Goal: Task Accomplishment & Management: Complete application form

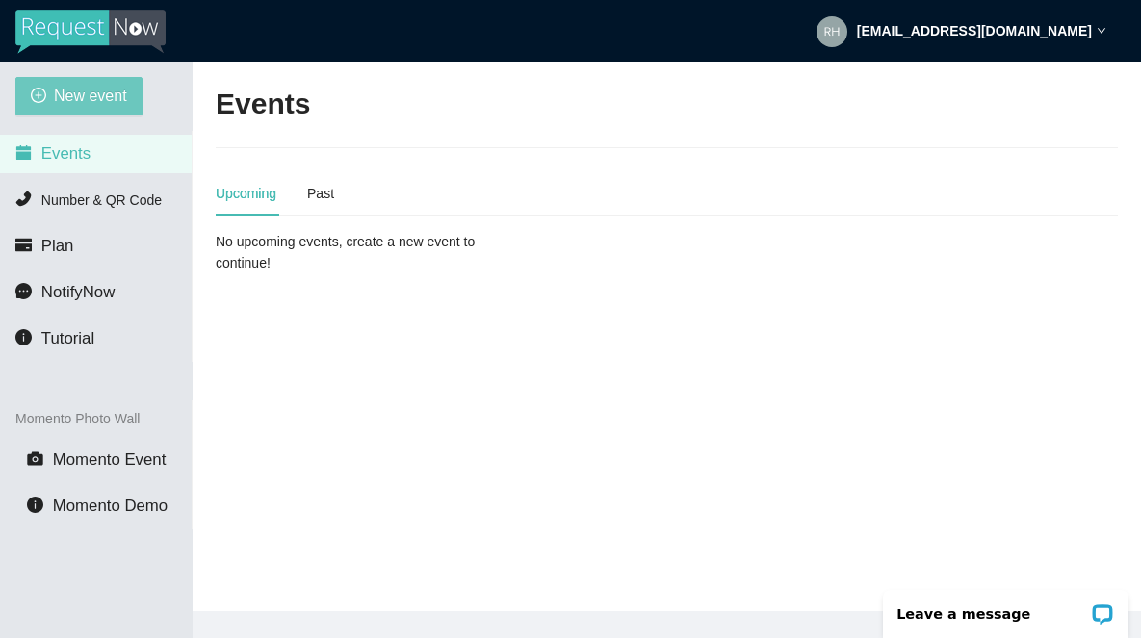
click at [83, 98] on span "New event" at bounding box center [90, 96] width 73 height 24
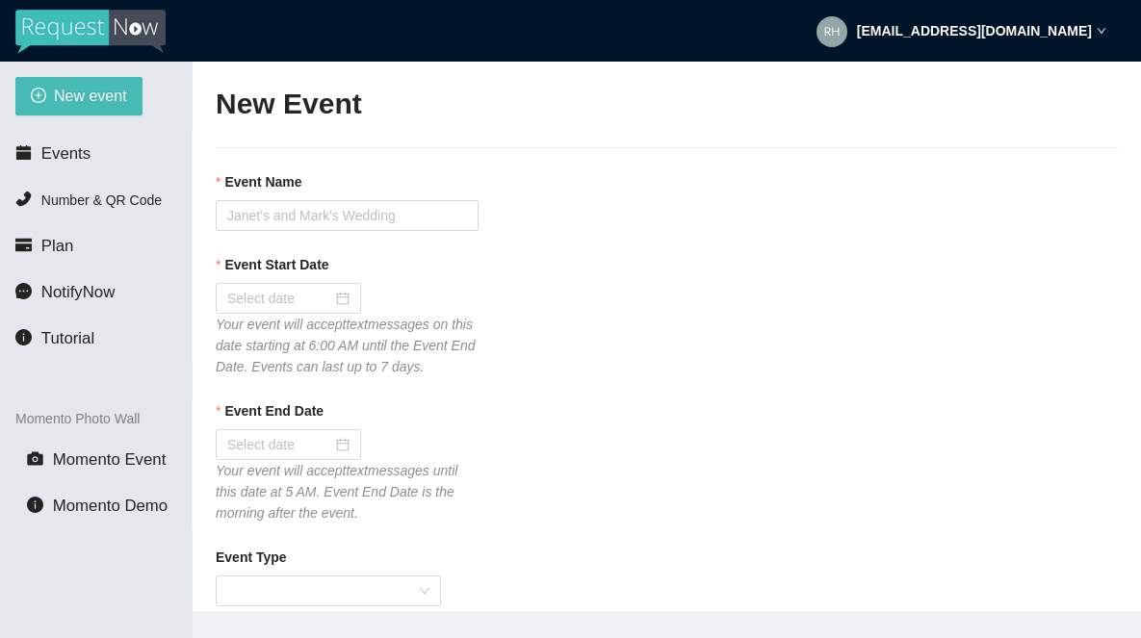
type textarea "If you liked our DJ leave a tip @ [URL][DOMAIN_NAME] & Thank you for Singing Ka…"
click at [273, 214] on input "Event Name" at bounding box center [347, 215] width 263 height 31
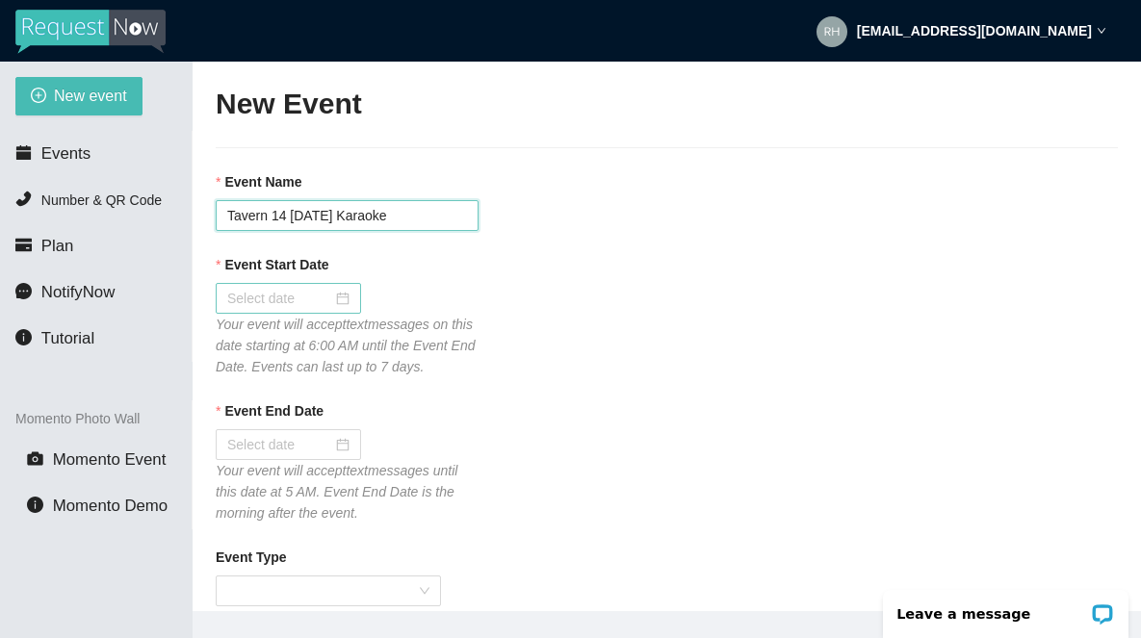
type input "Tavern 14 [DATE] Karaoke"
click at [253, 303] on input "Event Start Date" at bounding box center [279, 298] width 105 height 21
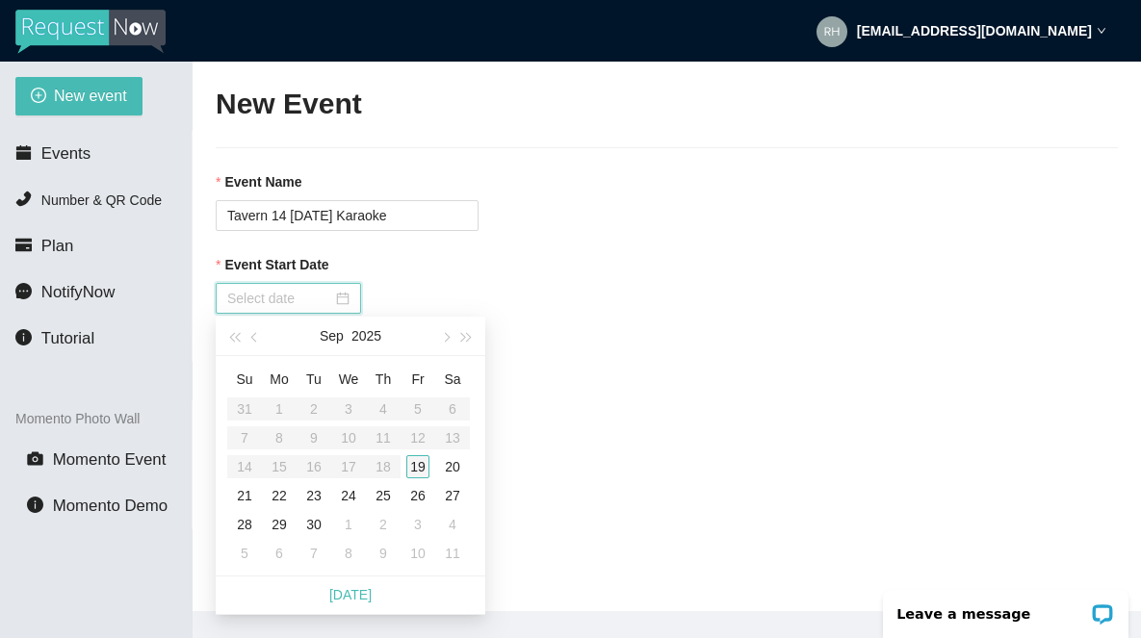
type input "[DATE]"
click at [456, 468] on div "20" at bounding box center [452, 467] width 23 height 23
type input "[DATE]"
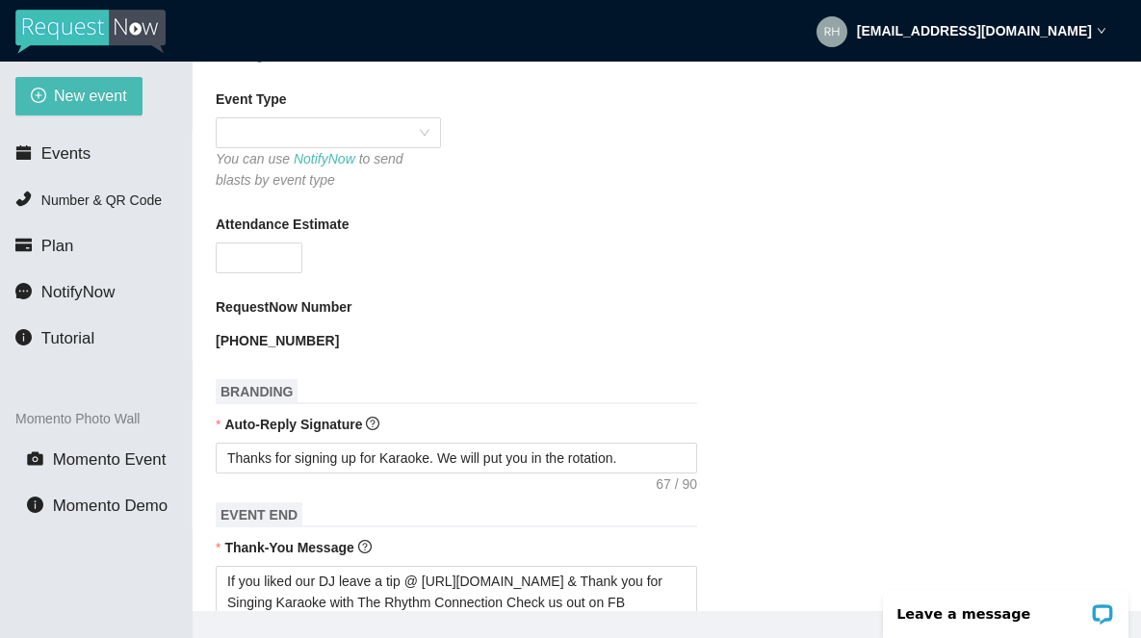
scroll to position [482, 0]
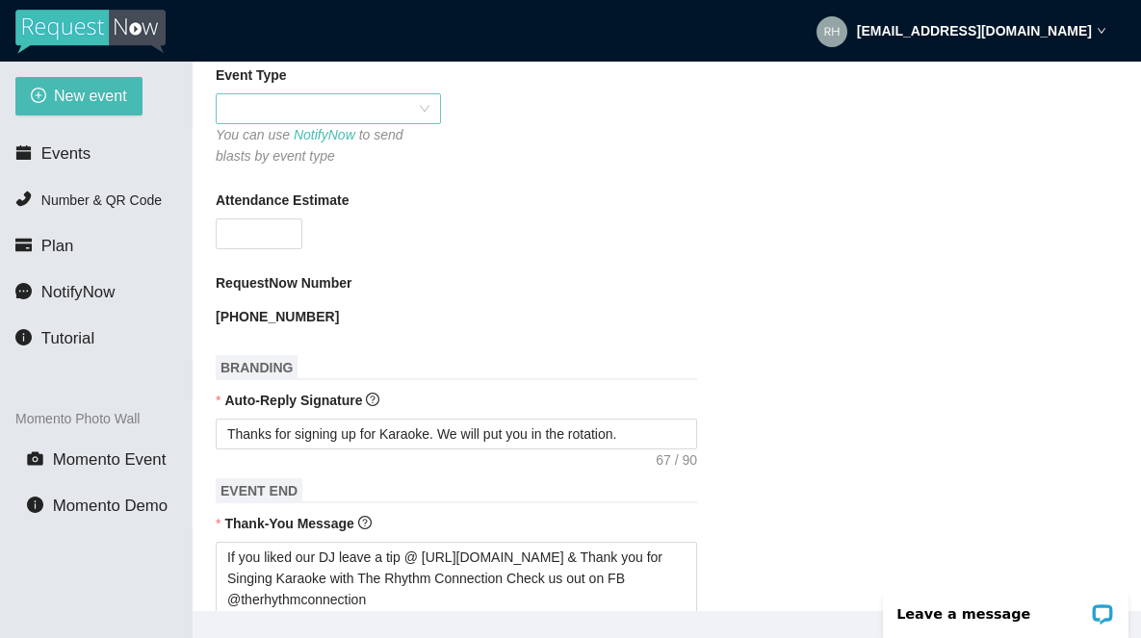
click at [285, 123] on span at bounding box center [328, 108] width 202 height 29
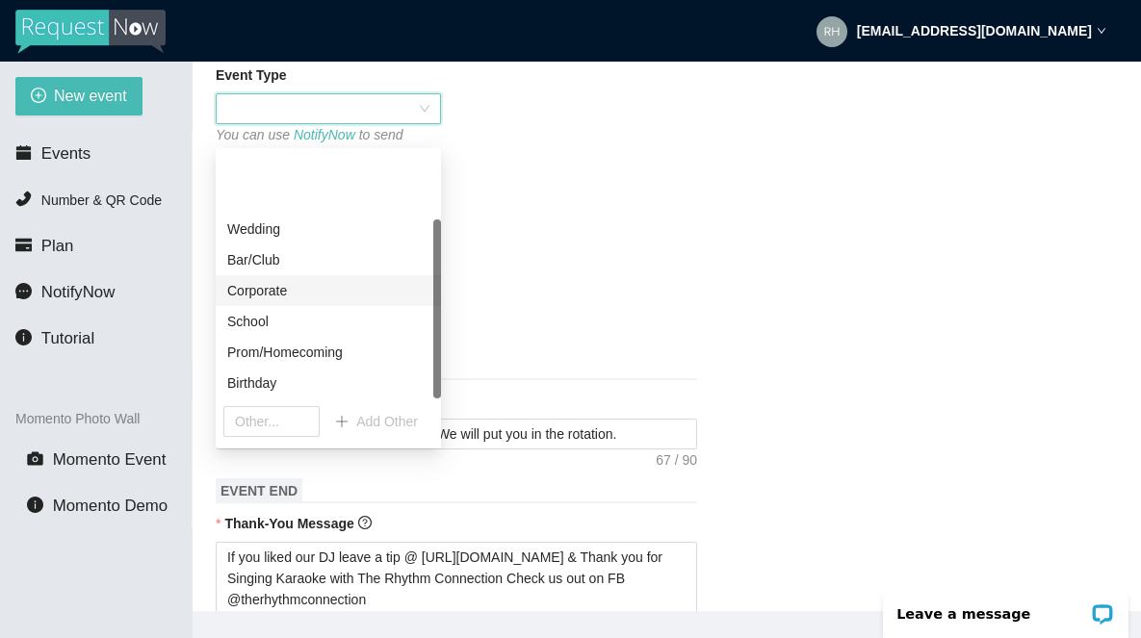
scroll to position [92, 0]
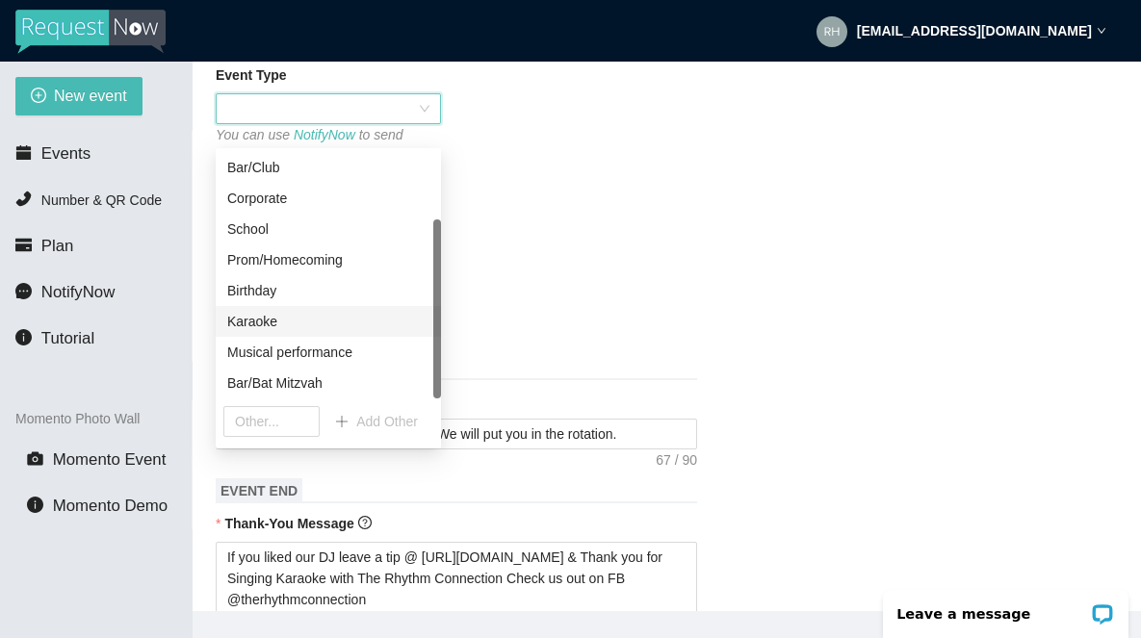
click at [259, 325] on div "Karaoke" at bounding box center [328, 321] width 202 height 21
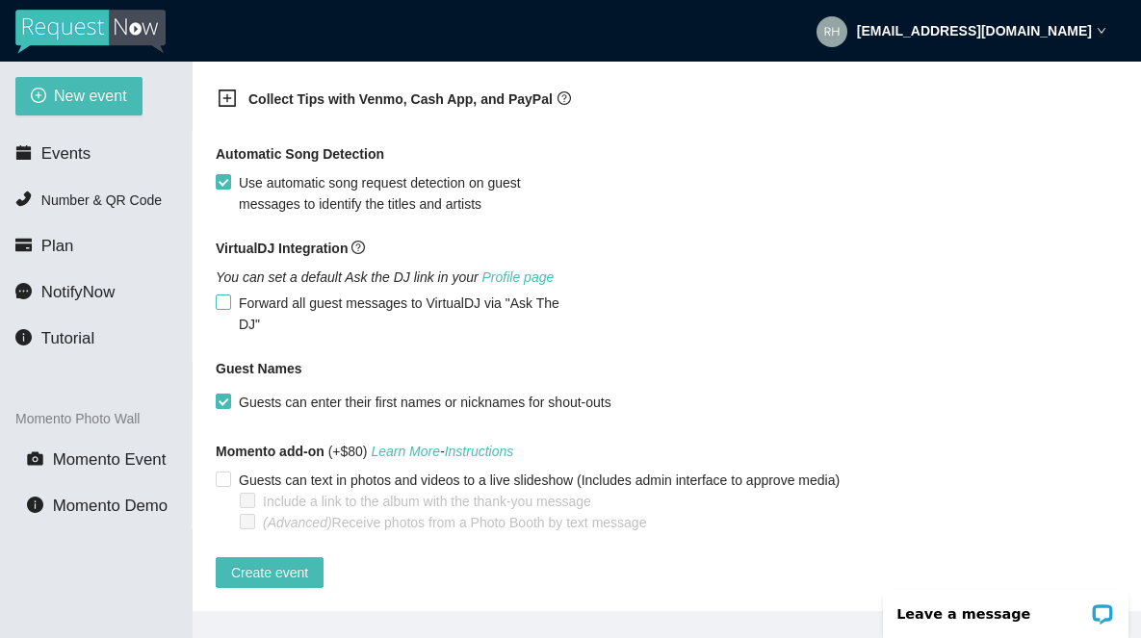
scroll to position [1329, 0]
click at [228, 95] on icon "plus-square" at bounding box center [227, 98] width 19 height 19
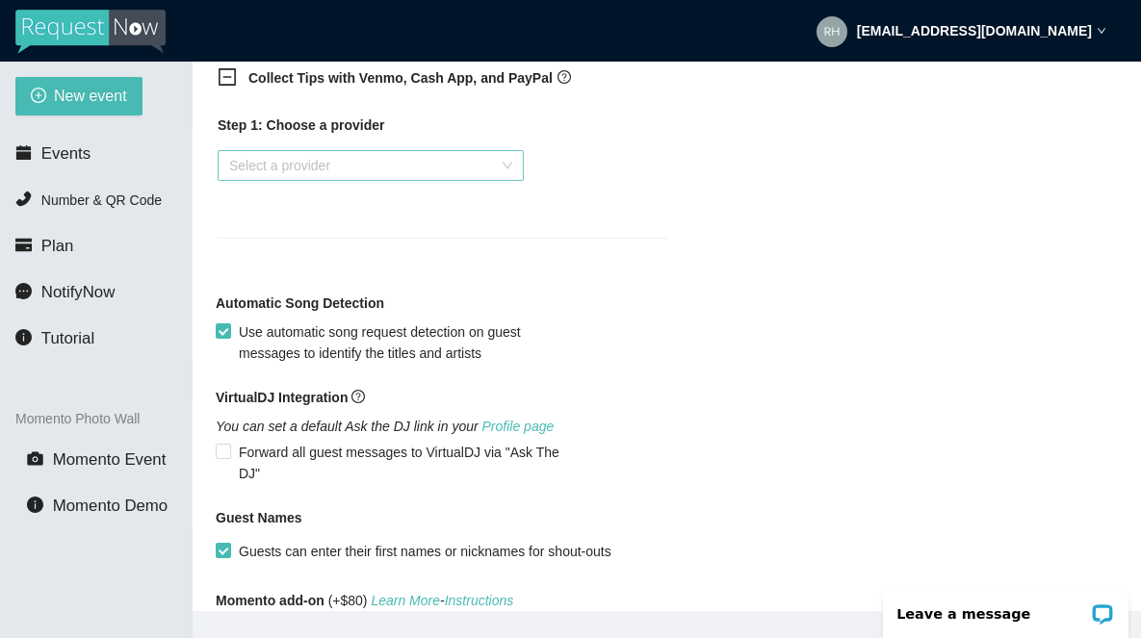
click at [252, 180] on input "search" at bounding box center [364, 165] width 270 height 29
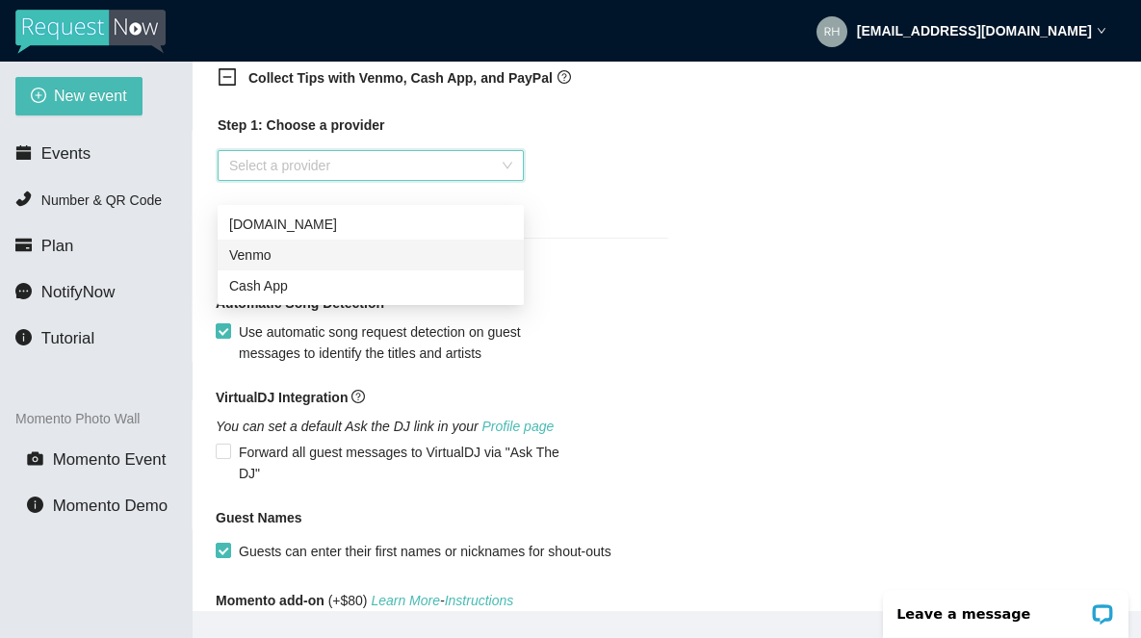
click at [261, 259] on div "Venmo" at bounding box center [370, 255] width 283 height 21
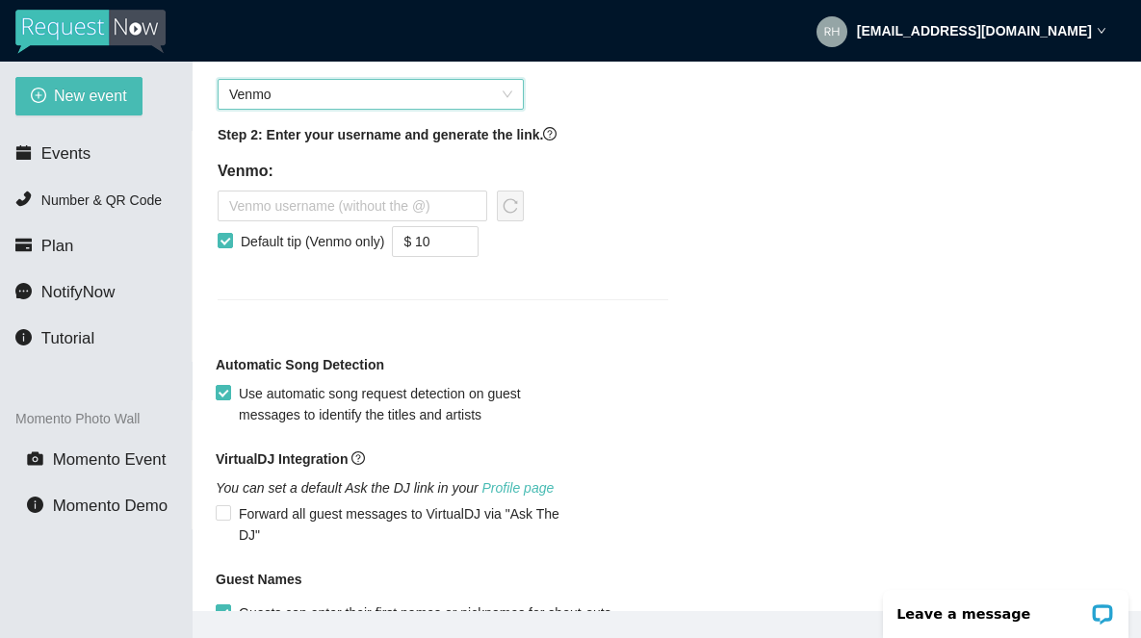
scroll to position [1390, 0]
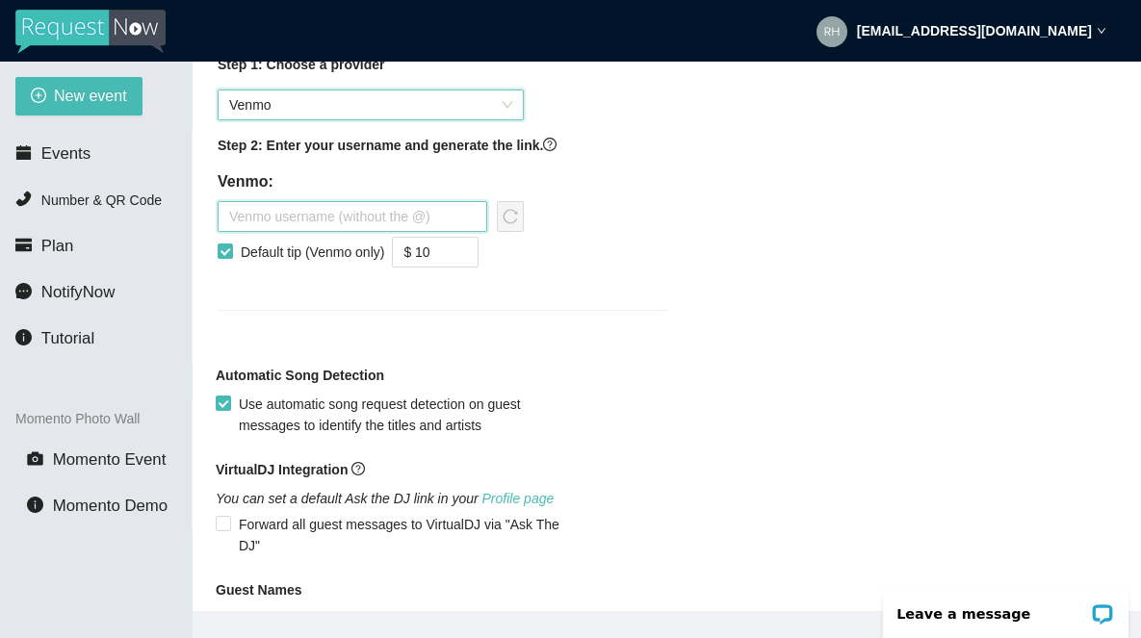
click at [232, 232] on input "text" at bounding box center [353, 216] width 270 height 31
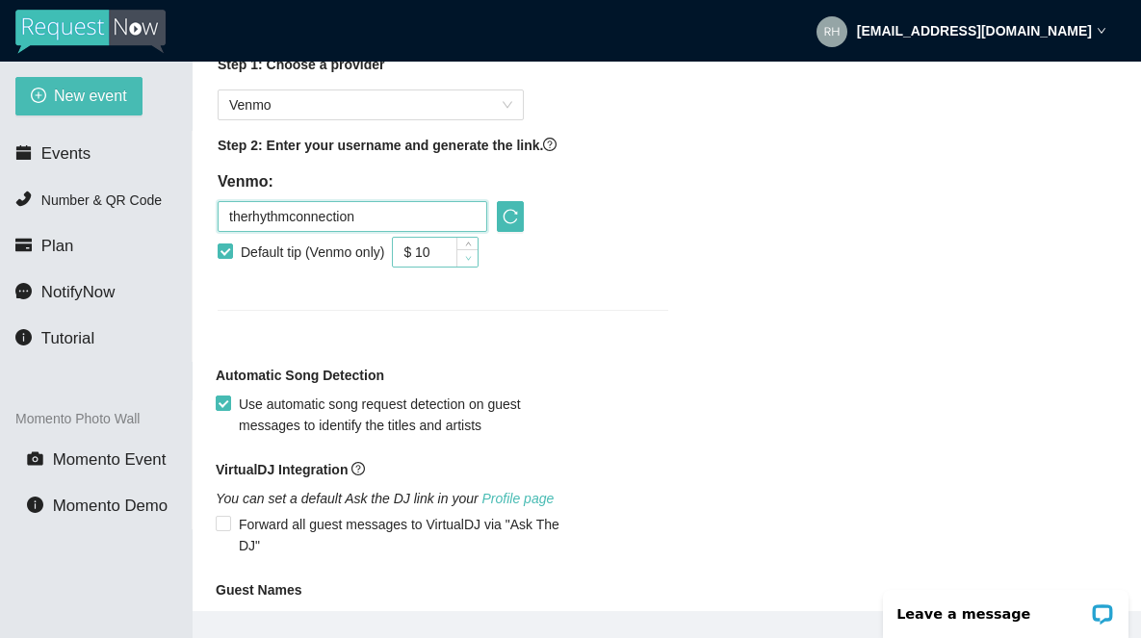
type input "therhythmconnection"
click at [472, 262] on icon "down" at bounding box center [468, 258] width 7 height 7
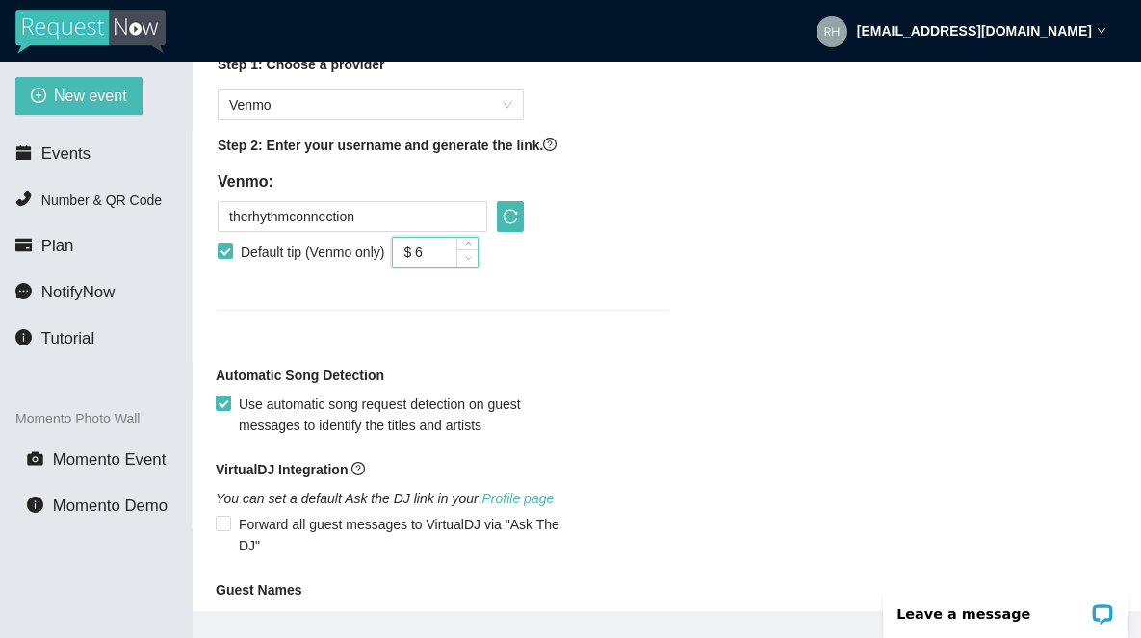
type input "$ 5"
click at [472, 262] on icon "down" at bounding box center [468, 258] width 7 height 7
click at [527, 280] on div "Step 1: Choose a provider Venmo Step 2: Enter your username and generate the li…" at bounding box center [443, 170] width 451 height 233
click at [508, 224] on icon "reload" at bounding box center [510, 216] width 15 height 15
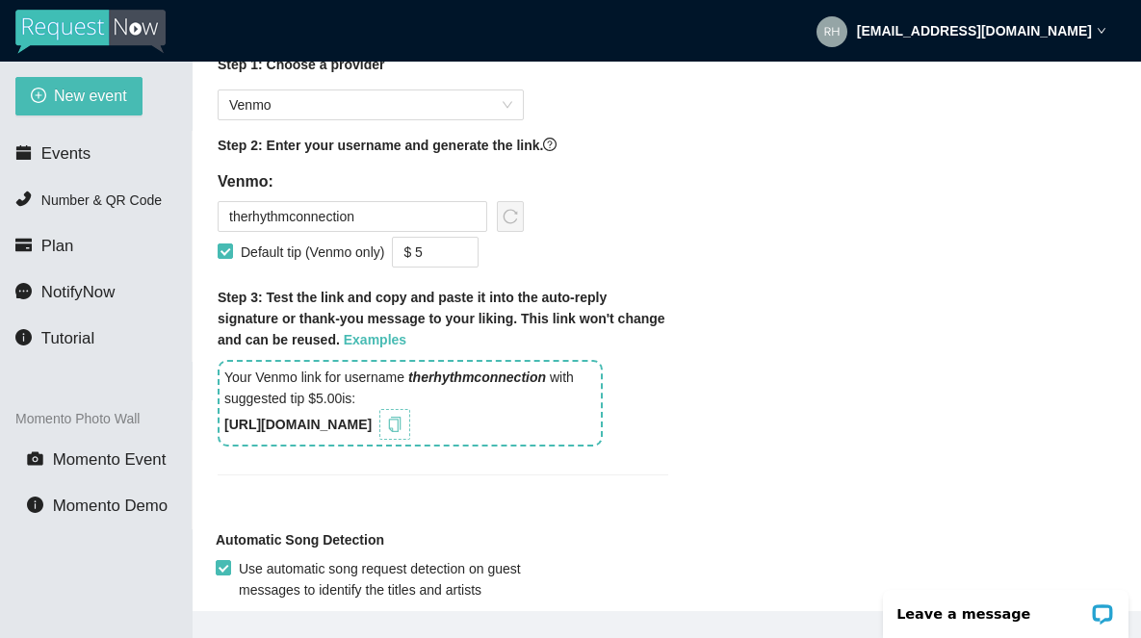
click at [403, 432] on icon "copy" at bounding box center [394, 424] width 15 height 15
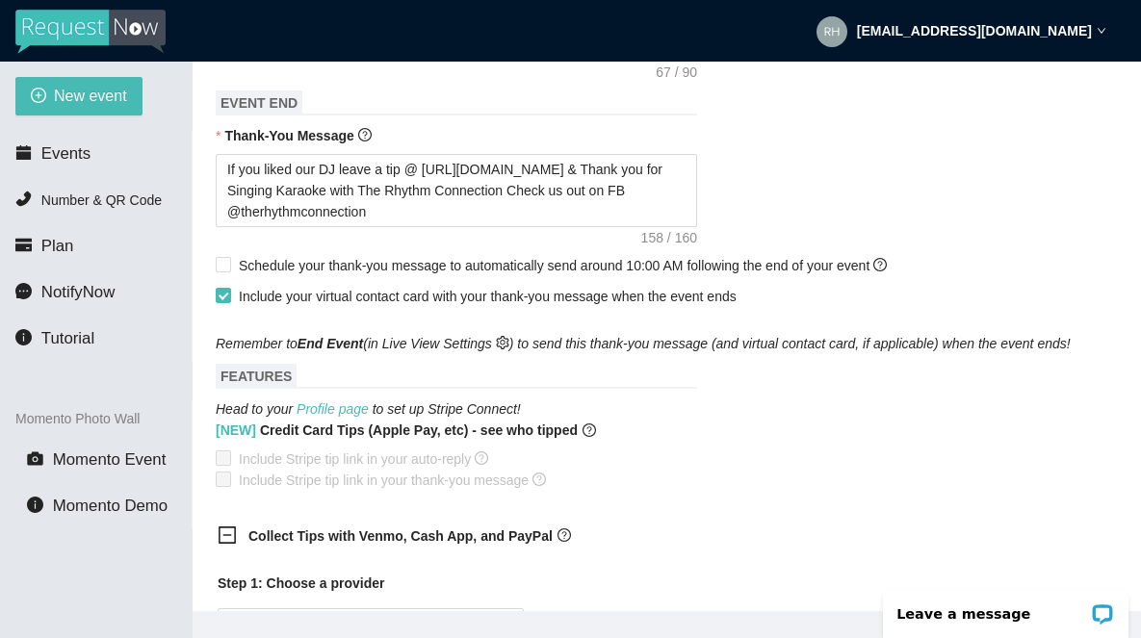
scroll to position [854, 0]
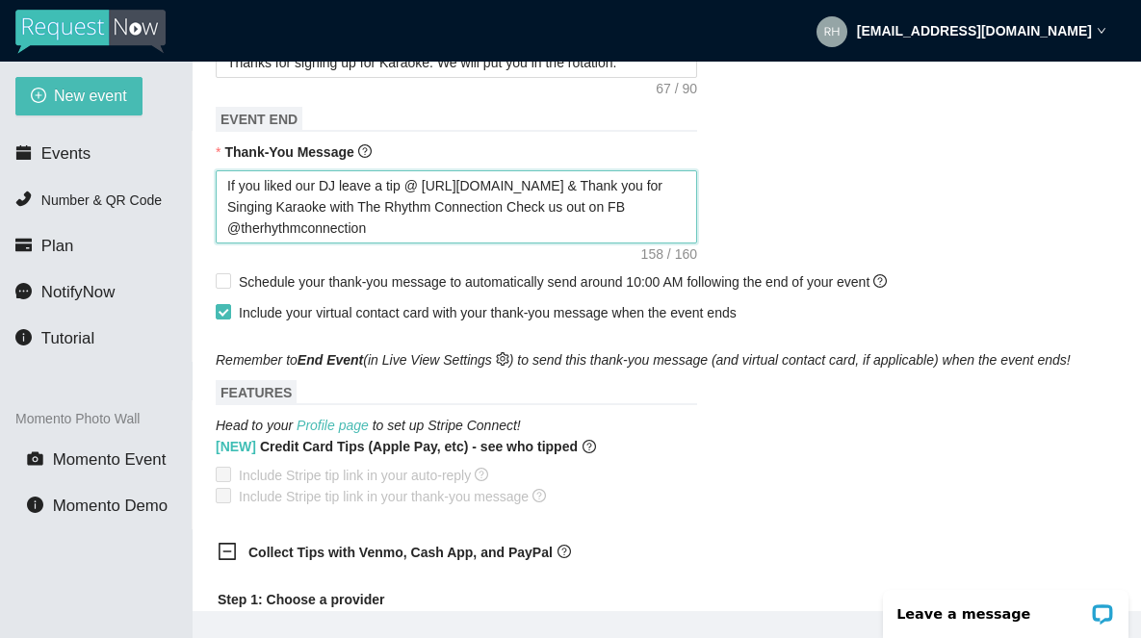
drag, startPoint x: 584, startPoint y: 206, endPoint x: 425, endPoint y: 208, distance: 158.9
click at [425, 208] on textarea "If you liked our DJ leave a tip @ [URL][DOMAIN_NAME] & Thank you for Singing Ka…" at bounding box center [457, 206] width 482 height 73
paste textarea "ANBXj"
type textarea "If you liked our DJ leave a tip @ [URL][DOMAIN_NAME] & Thank you for Singing Ka…"
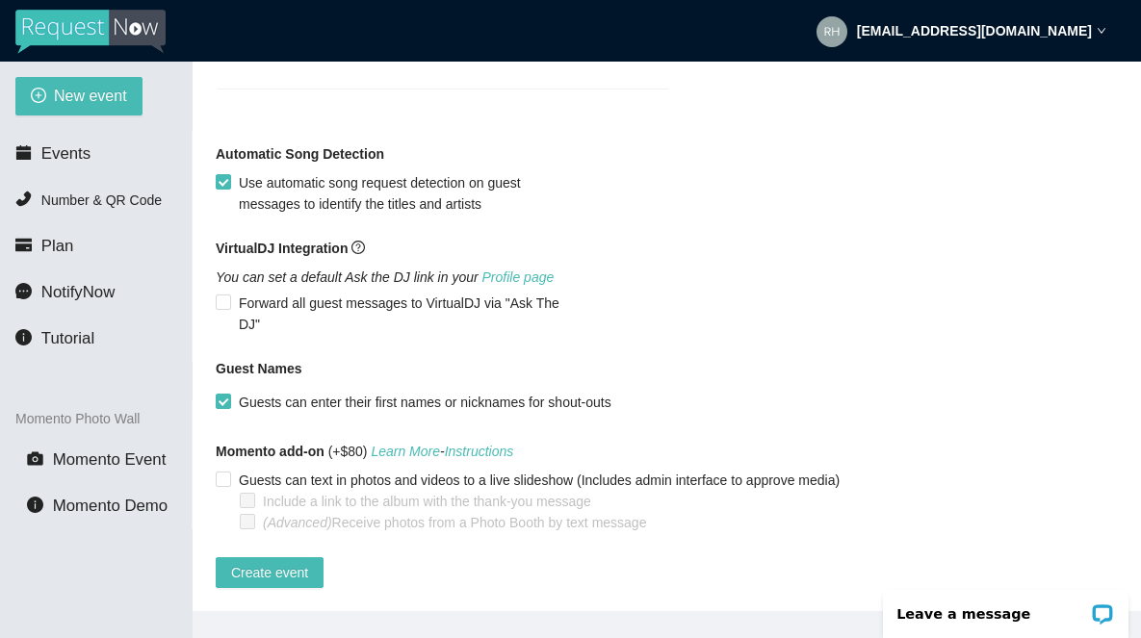
scroll to position [1811, 0]
click at [280, 562] on span "Create event" at bounding box center [269, 572] width 77 height 21
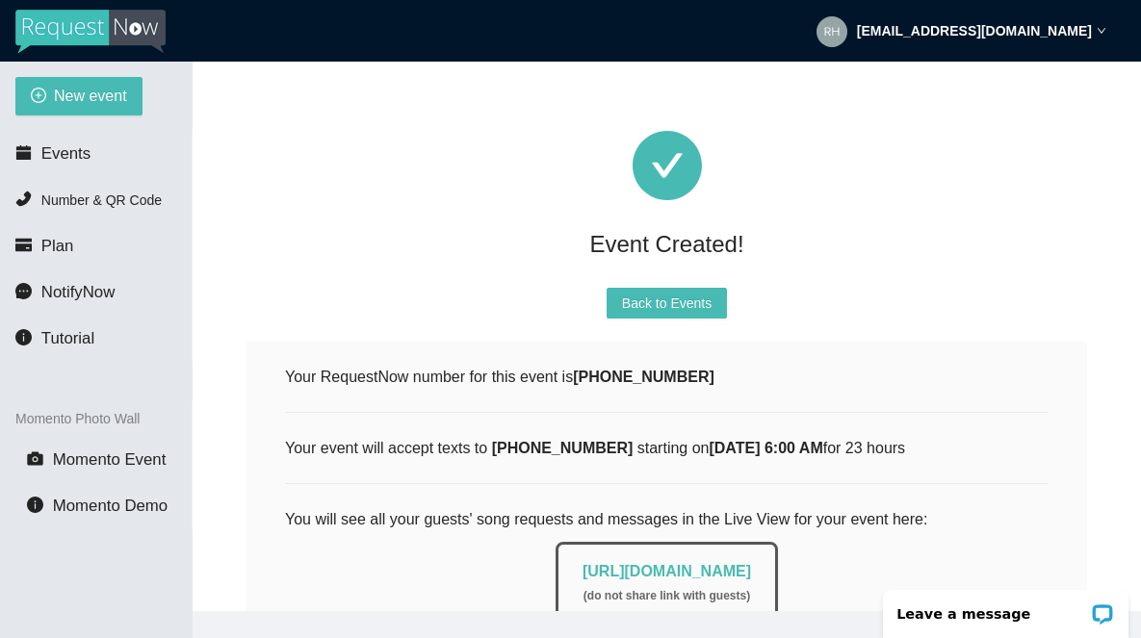
scroll to position [0, 0]
click at [55, 157] on span "Events" at bounding box center [65, 153] width 49 height 18
